Goal: Task Accomplishment & Management: Complete application form

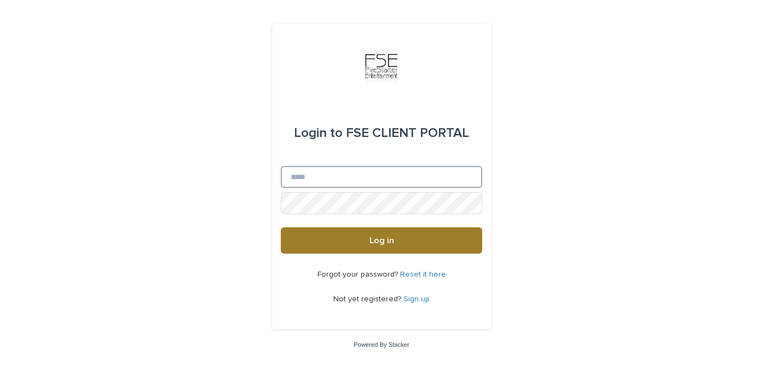
type input "**********"
click at [384, 246] on button "Log in" at bounding box center [381, 240] width 201 height 26
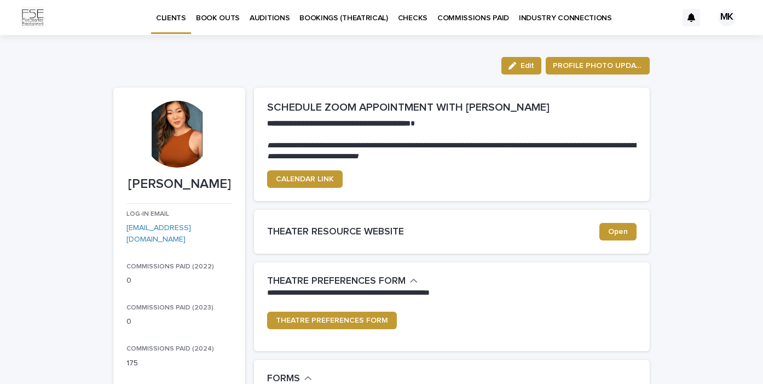
click at [234, 18] on p "BOOK OUTS" at bounding box center [218, 11] width 44 height 23
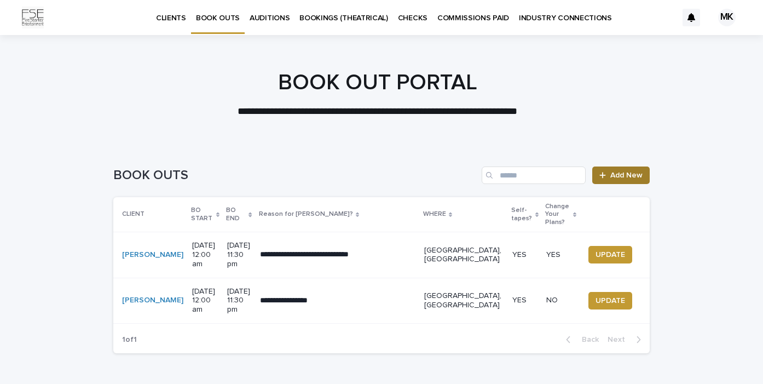
click at [622, 181] on link "Add New" at bounding box center [620, 175] width 57 height 18
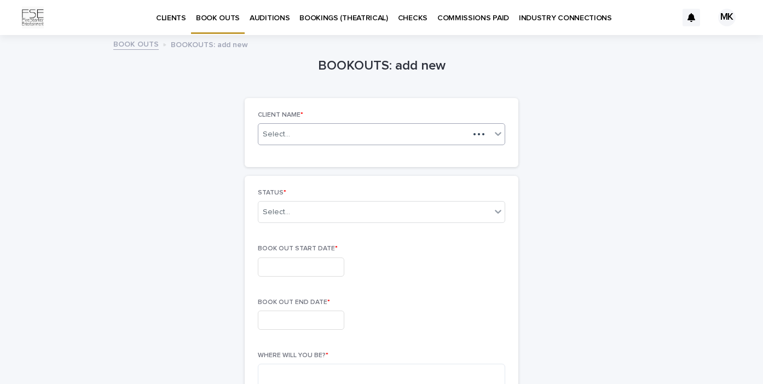
click at [388, 135] on div "Select..." at bounding box center [363, 135] width 211 height 14
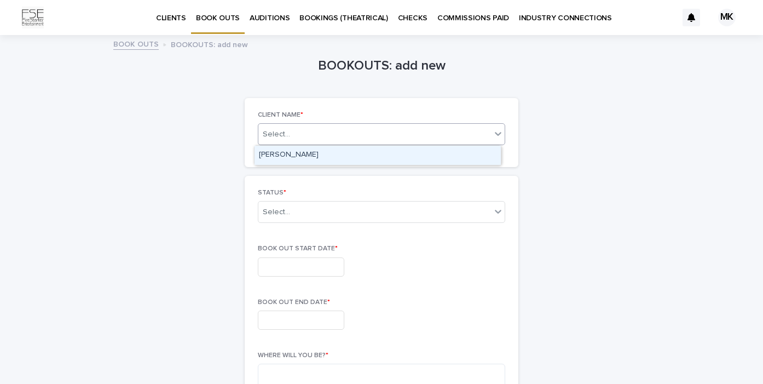
click at [371, 151] on div "[PERSON_NAME]" at bounding box center [378, 155] width 246 height 19
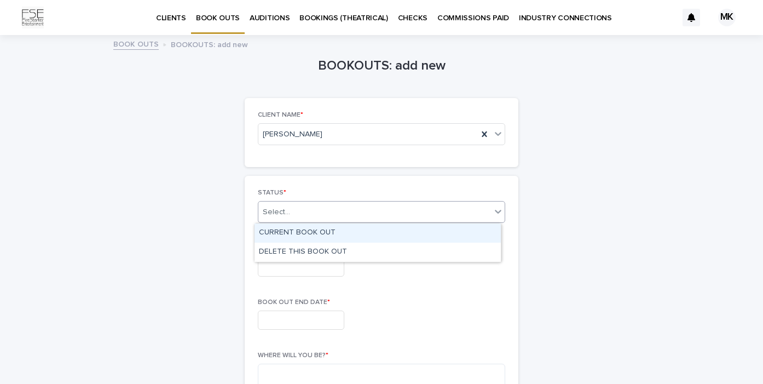
click at [332, 217] on div "Select..." at bounding box center [374, 212] width 233 height 18
click at [332, 237] on div "CURRENT BOOK OUT" at bounding box center [378, 232] width 246 height 19
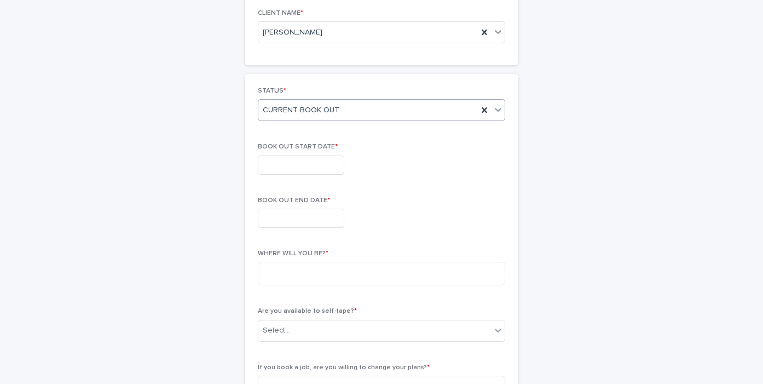
scroll to position [115, 0]
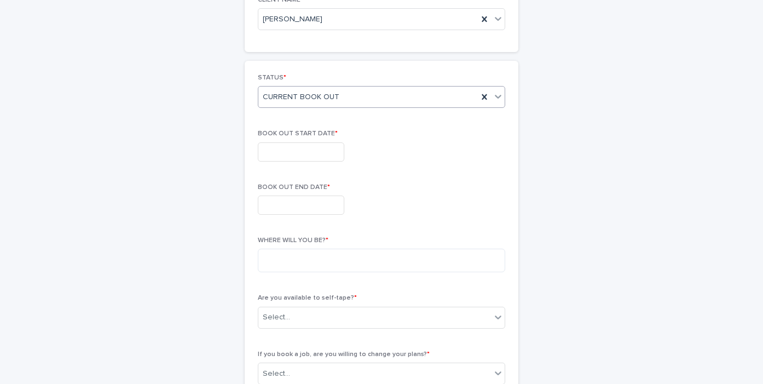
click at [316, 155] on input "text" at bounding box center [301, 151] width 86 height 19
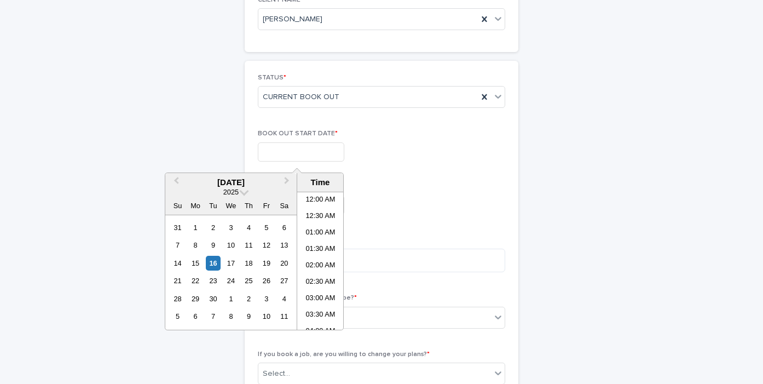
scroll to position [285, 0]
click at [281, 180] on button "Next Month" at bounding box center [288, 183] width 18 height 18
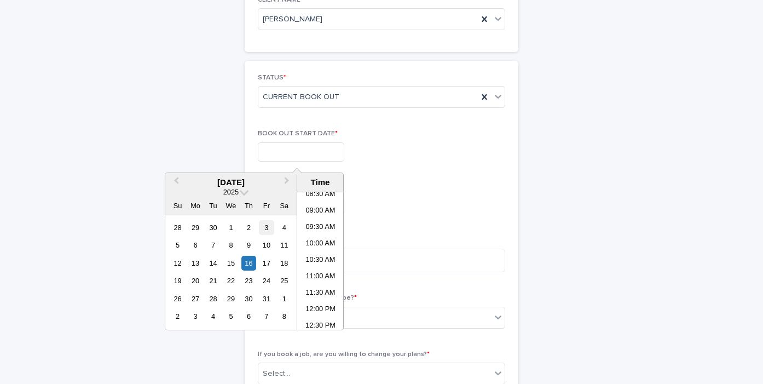
click at [266, 227] on div "3" at bounding box center [266, 227] width 15 height 15
type input "**********"
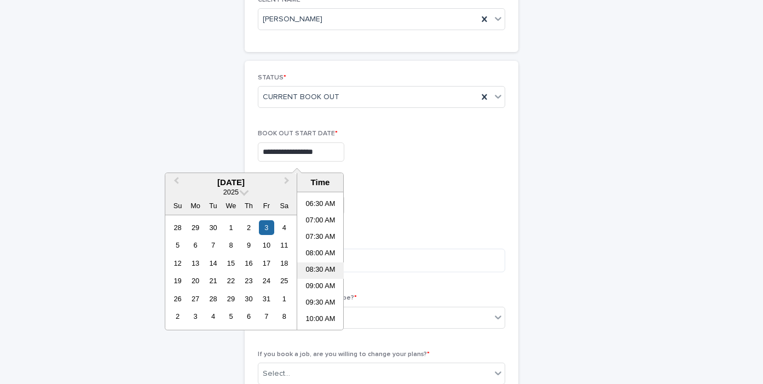
scroll to position [0, 0]
click at [323, 201] on li "12:00 AM" at bounding box center [320, 200] width 47 height 16
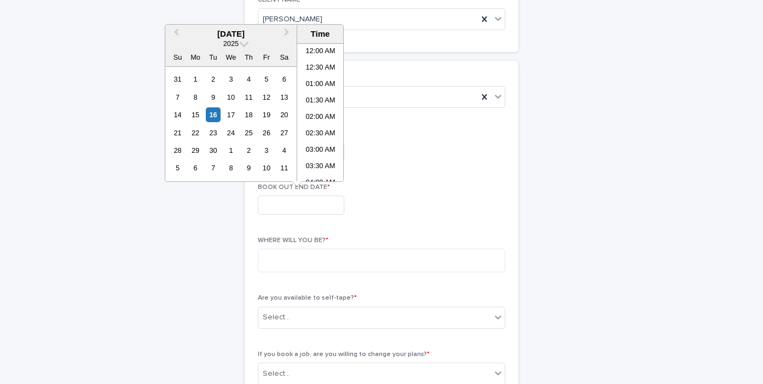
click at [315, 210] on input "text" at bounding box center [301, 204] width 86 height 19
click at [287, 31] on span "Next Month" at bounding box center [287, 33] width 0 height 15
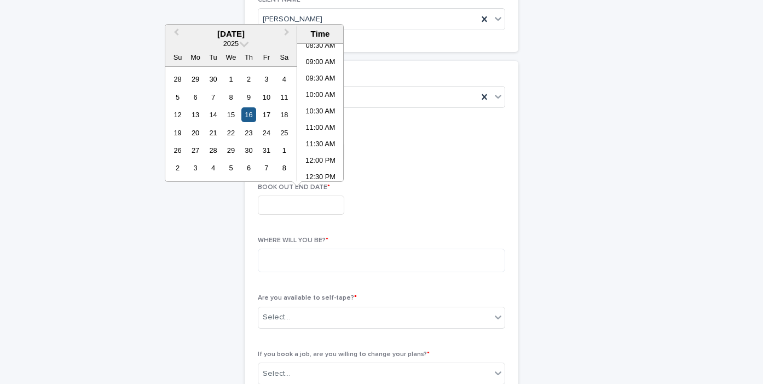
click at [250, 115] on div "16" at bounding box center [248, 114] width 15 height 15
click at [361, 218] on div "**********" at bounding box center [381, 203] width 247 height 40
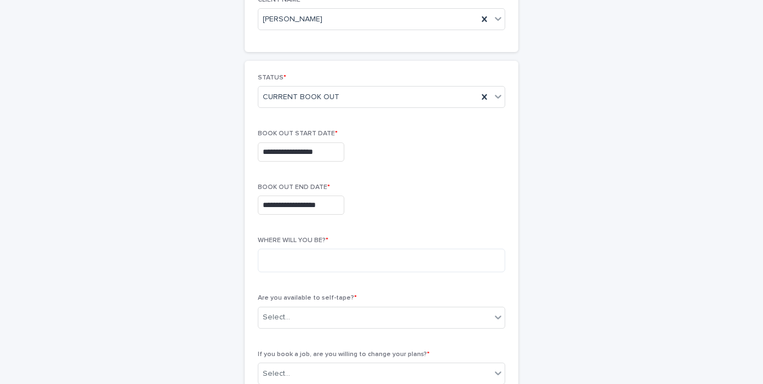
click at [332, 204] on input "**********" at bounding box center [301, 204] width 86 height 19
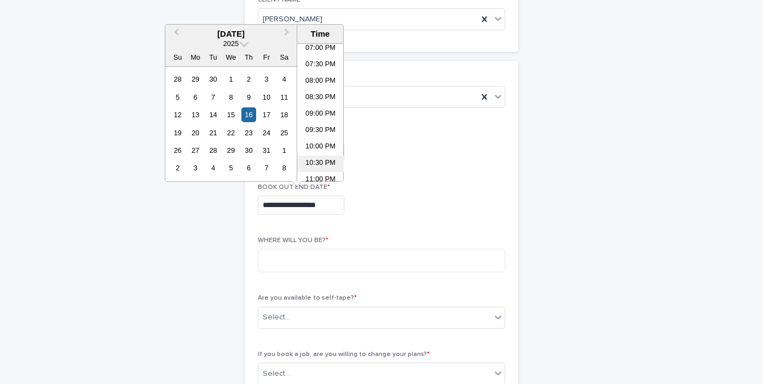
scroll to position [651, 0]
click at [315, 172] on li "11:30 PM" at bounding box center [320, 173] width 47 height 16
type input "**********"
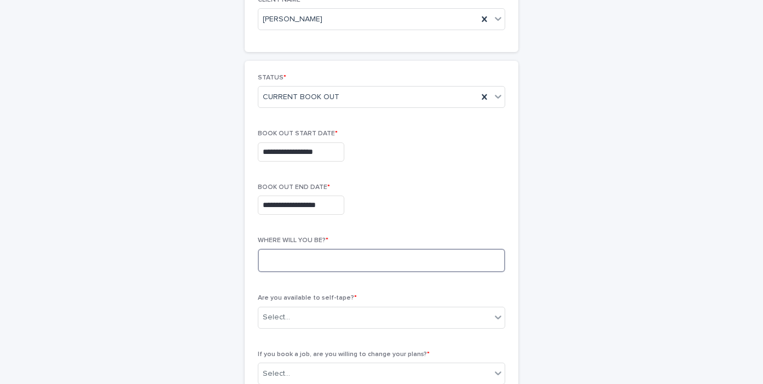
click at [297, 270] on textarea at bounding box center [381, 261] width 247 height 24
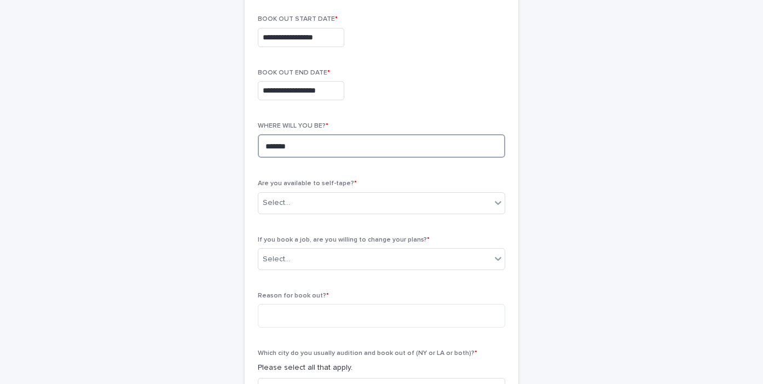
scroll to position [295, 0]
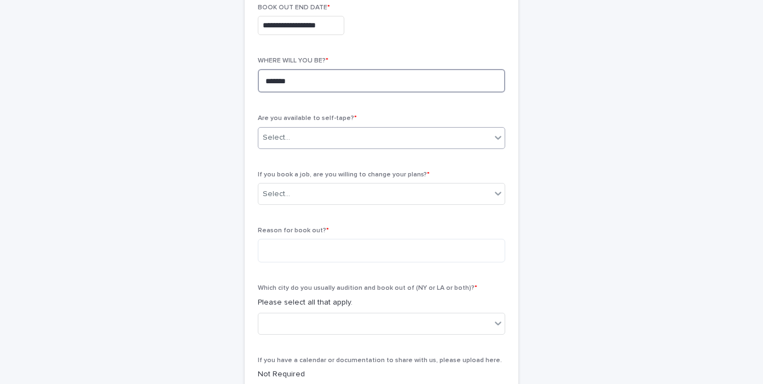
type textarea "*******"
click at [353, 141] on div "Select..." at bounding box center [374, 138] width 233 height 18
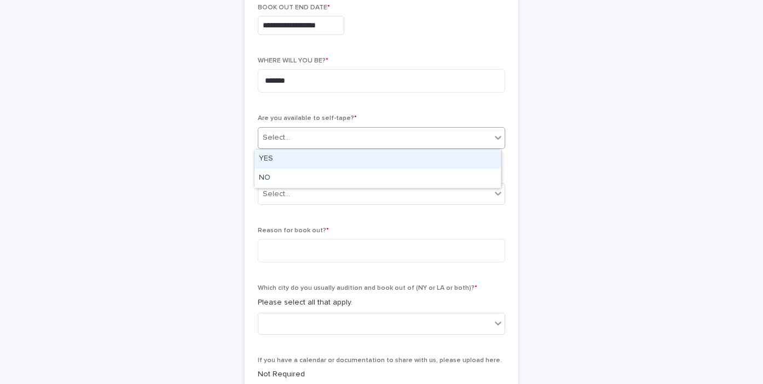
click at [350, 155] on div "YES" at bounding box center [378, 158] width 246 height 19
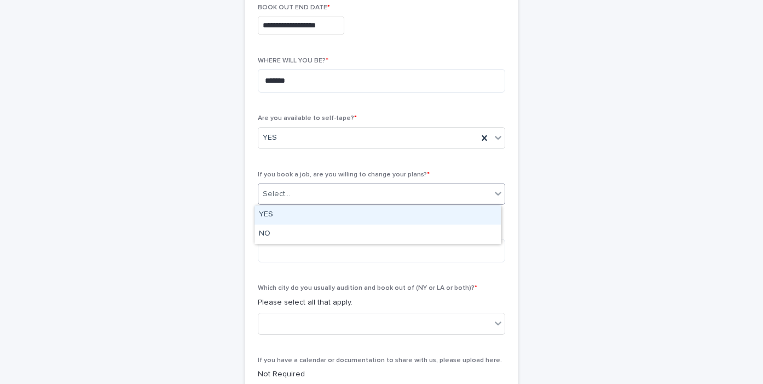
click at [336, 194] on div "Select..." at bounding box center [374, 194] width 233 height 18
click at [327, 215] on div "YES" at bounding box center [378, 214] width 246 height 19
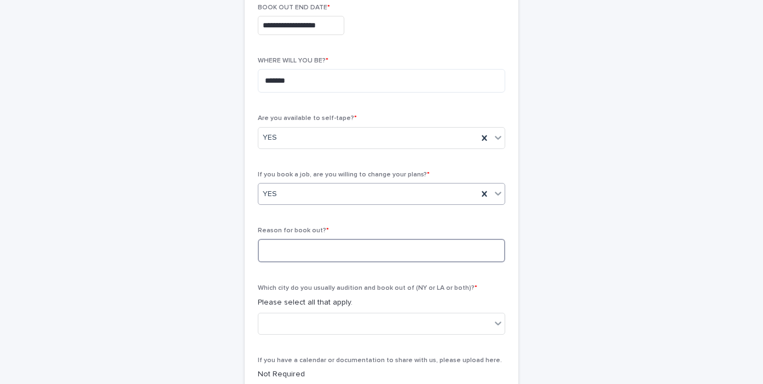
click at [323, 254] on textarea at bounding box center [381, 251] width 247 height 24
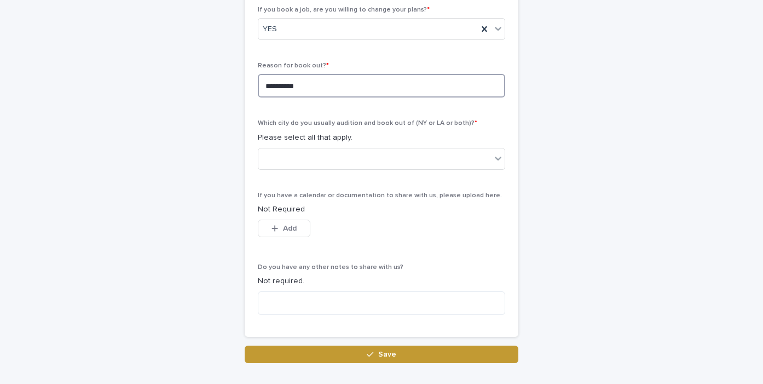
scroll to position [471, 0]
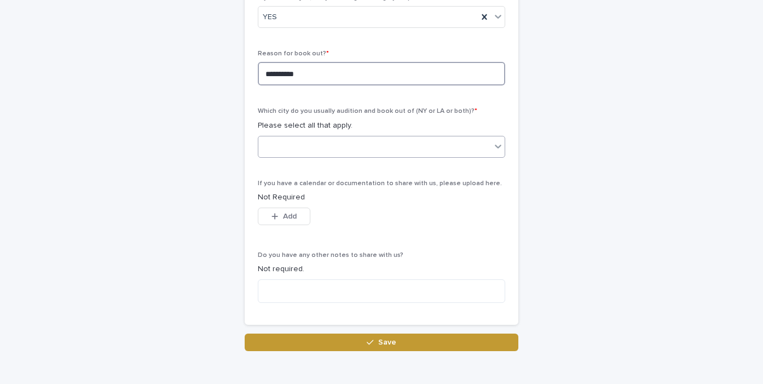
type textarea "**********"
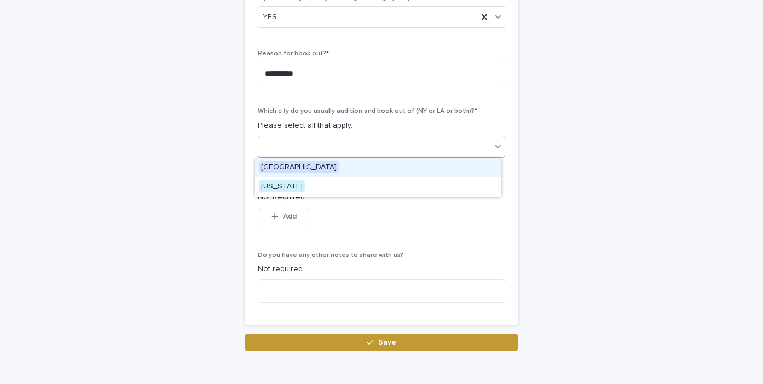
click at [396, 147] on div at bounding box center [374, 146] width 233 height 18
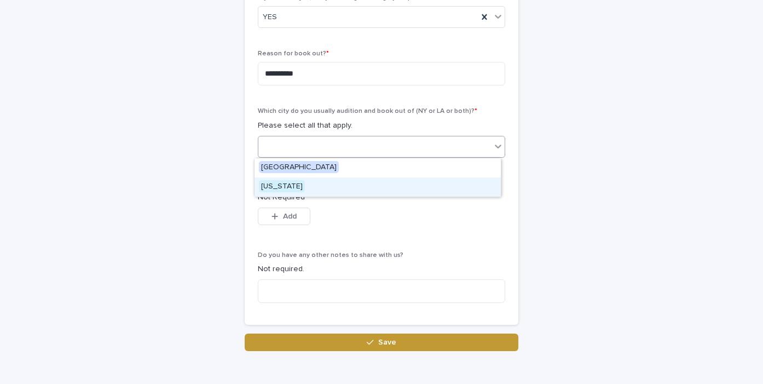
click at [307, 183] on div "[US_STATE]" at bounding box center [378, 186] width 246 height 19
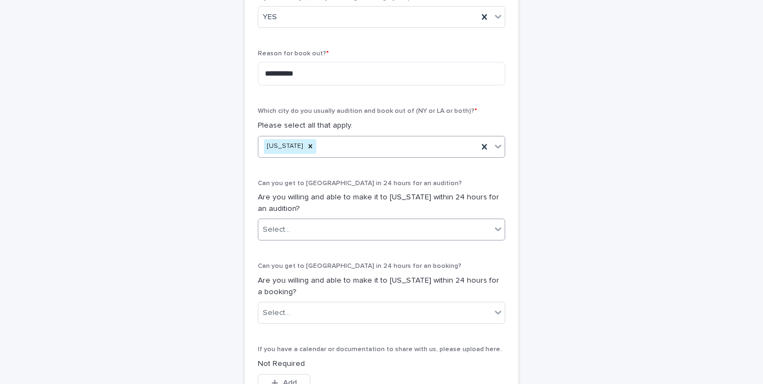
click at [358, 236] on div "Select..." at bounding box center [374, 230] width 233 height 18
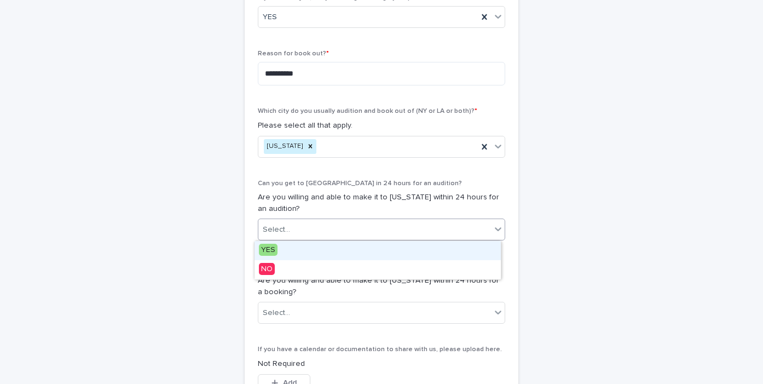
click at [343, 244] on div "YES" at bounding box center [378, 250] width 246 height 19
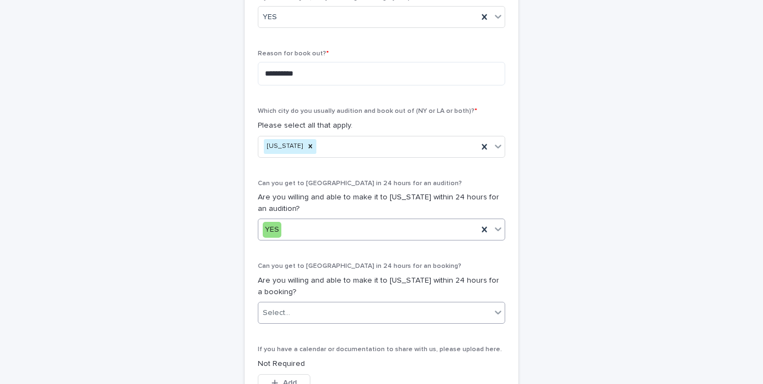
click at [337, 315] on div "Select..." at bounding box center [374, 313] width 233 height 18
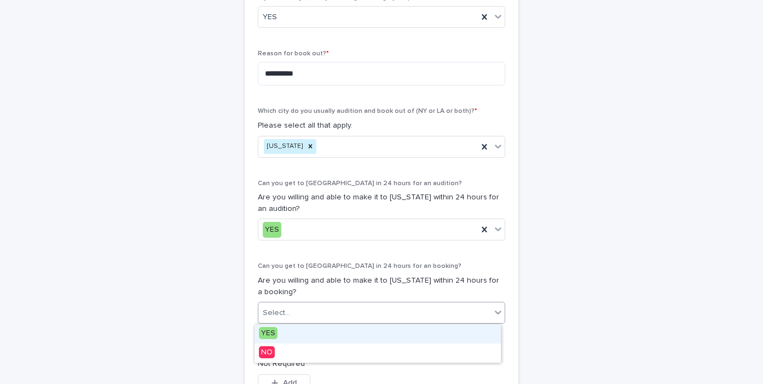
click at [316, 333] on div "YES" at bounding box center [378, 333] width 246 height 19
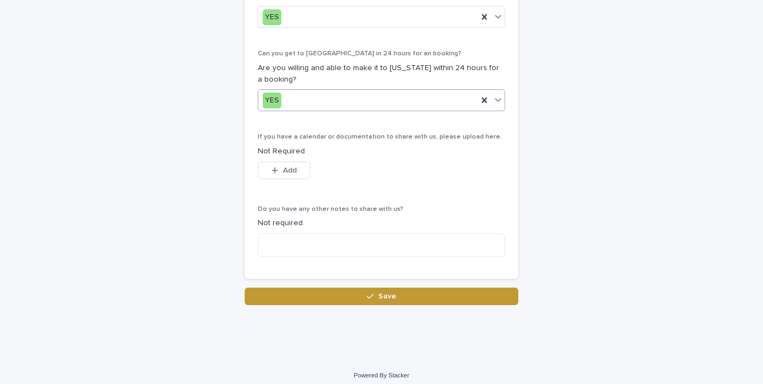
scroll to position [684, 0]
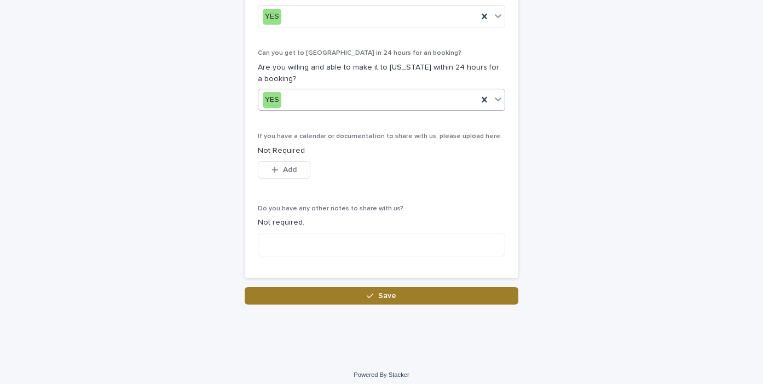
click at [357, 298] on button "Save" at bounding box center [382, 296] width 274 height 18
